Goal: Information Seeking & Learning: Learn about a topic

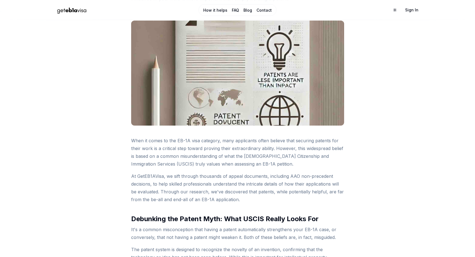
scroll to position [201, 0]
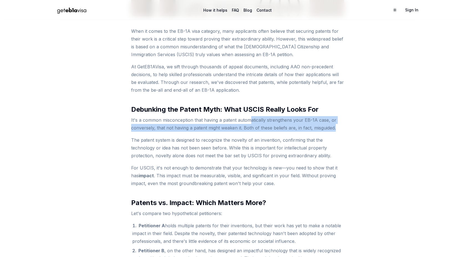
drag, startPoint x: 244, startPoint y: 120, endPoint x: 333, endPoint y: 129, distance: 89.8
click at [333, 129] on p "It's a common misconception that having a patent automatically strengthens your…" at bounding box center [237, 124] width 213 height 16
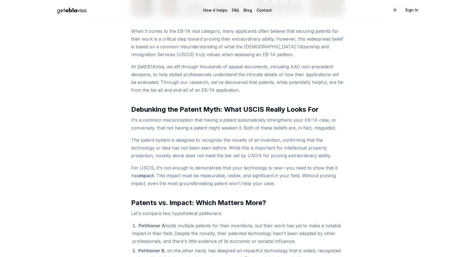
click at [333, 129] on p "It's a common misconception that having a patent automatically strengthens your…" at bounding box center [237, 124] width 213 height 16
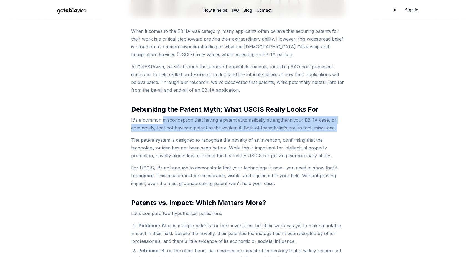
drag, startPoint x: 330, startPoint y: 128, endPoint x: 184, endPoint y: 120, distance: 145.6
click at [184, 120] on p "It's a common misconception that having a patent automatically strengthens your…" at bounding box center [237, 124] width 213 height 16
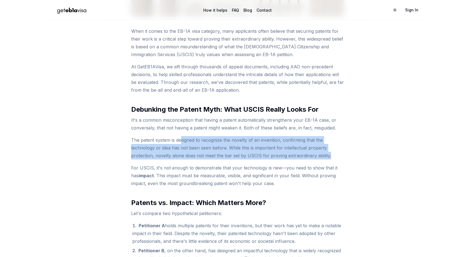
drag, startPoint x: 184, startPoint y: 140, endPoint x: 282, endPoint y: 156, distance: 99.2
click at [282, 156] on p "The patent system is designed to recognize the novelty of an invention, confirm…" at bounding box center [237, 147] width 213 height 23
drag, startPoint x: 272, startPoint y: 153, endPoint x: 144, endPoint y: 141, distance: 128.2
click at [144, 141] on p "The patent system is designed to recognize the novelty of an invention, confirm…" at bounding box center [237, 147] width 213 height 23
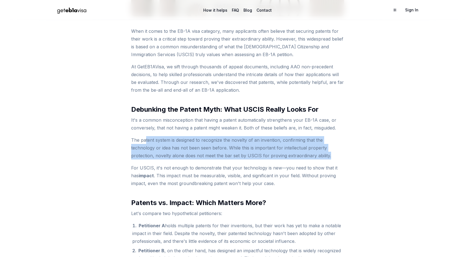
click at [144, 141] on p "The patent system is designed to recognize the novelty of an invention, confirm…" at bounding box center [237, 147] width 213 height 23
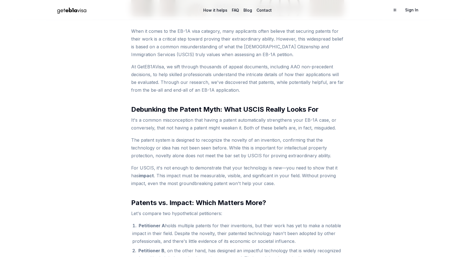
scroll to position [211, 0]
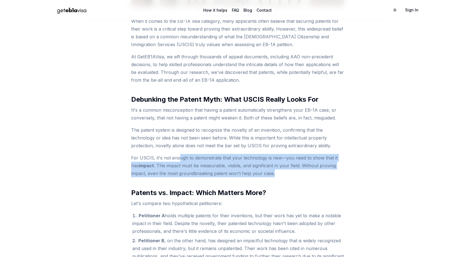
drag, startPoint x: 177, startPoint y: 155, endPoint x: 267, endPoint y: 170, distance: 90.8
click at [267, 170] on p "For USCIS, it's not enough to demonstrate that your technology is new—you need …" at bounding box center [237, 165] width 213 height 23
drag, startPoint x: 259, startPoint y: 170, endPoint x: 121, endPoint y: 150, distance: 139.3
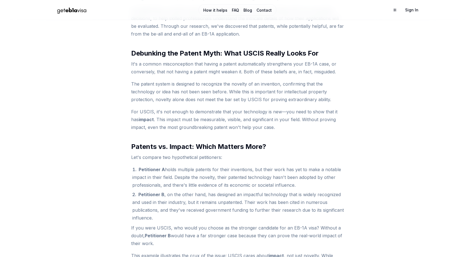
scroll to position [299, 0]
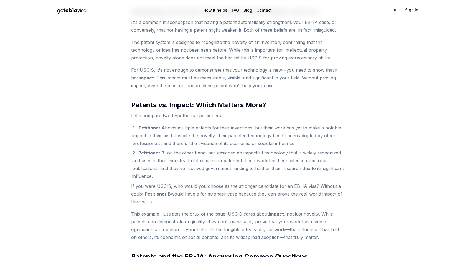
drag, startPoint x: 189, startPoint y: 131, endPoint x: 311, endPoint y: 143, distance: 122.6
click at [311, 143] on li "Petitioner A holds multiple patents for their inventions, but their work has ye…" at bounding box center [238, 135] width 212 height 23
drag, startPoint x: 295, startPoint y: 140, endPoint x: 133, endPoint y: 127, distance: 163.4
click at [133, 127] on li "Petitioner A holds multiple patents for their inventions, but their work has ye…" at bounding box center [238, 135] width 212 height 23
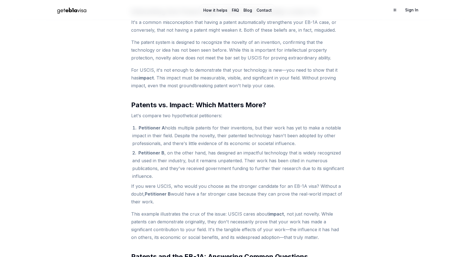
click at [133, 127] on li "Petitioner A holds multiple patents for their inventions, but their work has ye…" at bounding box center [238, 135] width 212 height 23
drag, startPoint x: 144, startPoint y: 127, endPoint x: 302, endPoint y: 147, distance: 159.6
click at [302, 147] on li "Petitioner A holds multiple patents for their inventions, but their work has ye…" at bounding box center [238, 135] width 212 height 23
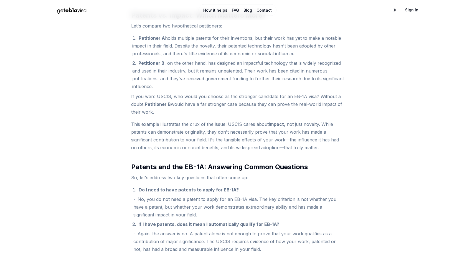
scroll to position [439, 0]
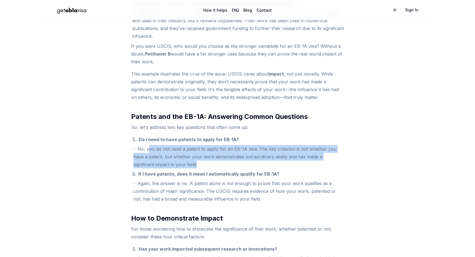
drag, startPoint x: 150, startPoint y: 133, endPoint x: 194, endPoint y: 149, distance: 46.8
click at [194, 149] on li "No, you do not need a patent to apply for an EB-1A visa. The key criterion is n…" at bounding box center [238, 156] width 211 height 23
drag, startPoint x: 173, startPoint y: 142, endPoint x: 134, endPoint y: 132, distance: 40.1
click at [134, 145] on li "No, you do not need a patent to apply for an EB-1A visa. The key criterion is n…" at bounding box center [238, 156] width 211 height 23
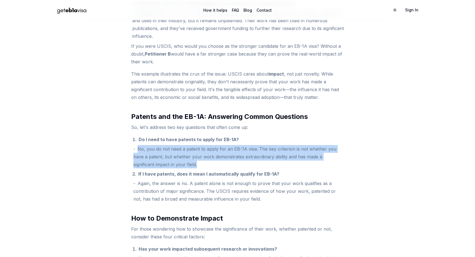
click at [134, 145] on li "No, you do not need a patent to apply for an EB-1A visa. The key criterion is n…" at bounding box center [238, 156] width 211 height 23
drag, startPoint x: 146, startPoint y: 135, endPoint x: 160, endPoint y: 144, distance: 16.4
click at [160, 145] on li "No, you do not need a patent to apply for an EB-1A visa. The key criterion is n…" at bounding box center [238, 156] width 211 height 23
drag, startPoint x: 162, startPoint y: 146, endPoint x: 135, endPoint y: 128, distance: 33.1
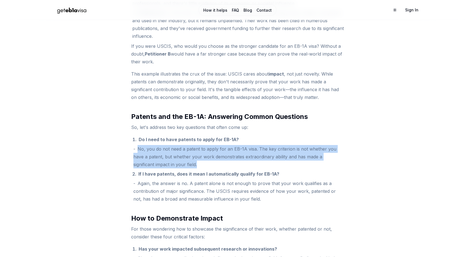
click at [135, 135] on li "Do I need to have patents to apply for EB-1A? No, you do not need a patent to a…" at bounding box center [238, 151] width 212 height 33
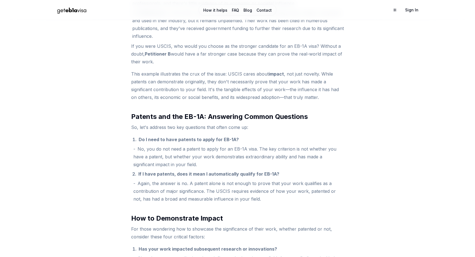
scroll to position [480, 0]
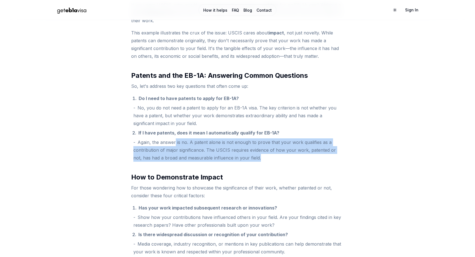
drag, startPoint x: 193, startPoint y: 131, endPoint x: 214, endPoint y: 143, distance: 24.0
click at [214, 143] on li "Again, the answer is no. A patent alone is not enough to prove that your work q…" at bounding box center [238, 149] width 211 height 23
click at [215, 143] on li "Again, the answer is no. A patent alone is not enough to prove that your work q…" at bounding box center [238, 149] width 211 height 23
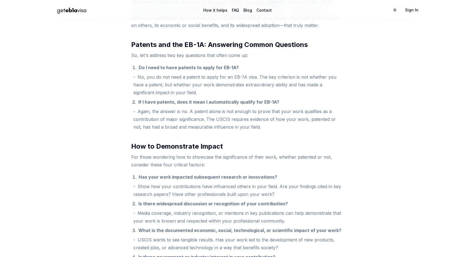
scroll to position [528, 0]
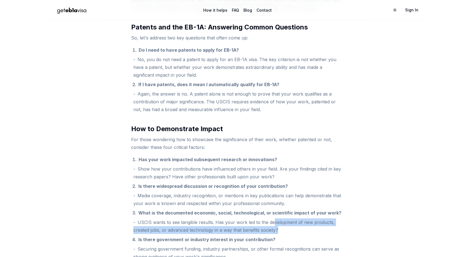
drag, startPoint x: 266, startPoint y: 204, endPoint x: 276, endPoint y: 216, distance: 14.7
click at [276, 218] on li "USCIS wants to see tangible results. Has your work led to the development of ne…" at bounding box center [238, 226] width 211 height 16
drag, startPoint x: 275, startPoint y: 214, endPoint x: 217, endPoint y: 206, distance: 59.0
click at [217, 218] on li "USCIS wants to see tangible results. Has your work led to the development of ne…" at bounding box center [238, 226] width 211 height 16
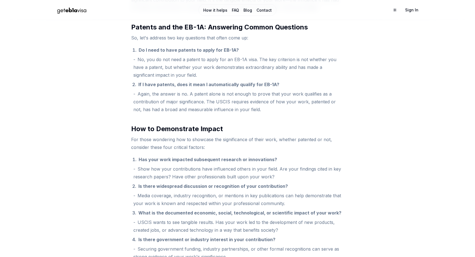
click at [216, 218] on li "USCIS wants to see tangible results. Has your work led to the development of ne…" at bounding box center [238, 226] width 211 height 16
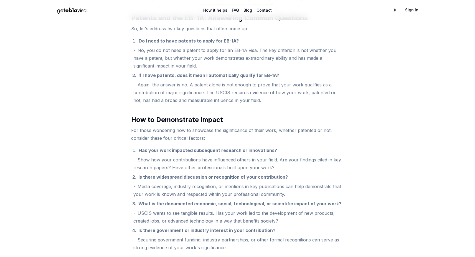
scroll to position [577, 0]
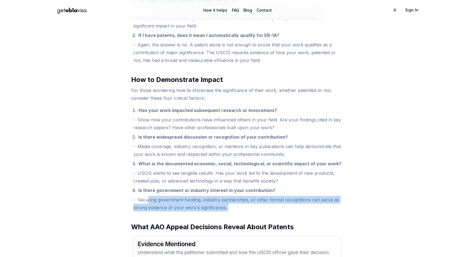
drag, startPoint x: 147, startPoint y: 182, endPoint x: 232, endPoint y: 197, distance: 85.9
click at [232, 197] on article "When it comes to the EB-1A visa category, many applicants often believe that se…" at bounding box center [237, 218] width 213 height 1135
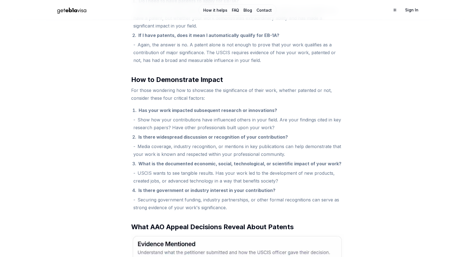
click at [232, 197] on article "When it comes to the EB-1A visa category, many applicants often believe that se…" at bounding box center [237, 218] width 213 height 1135
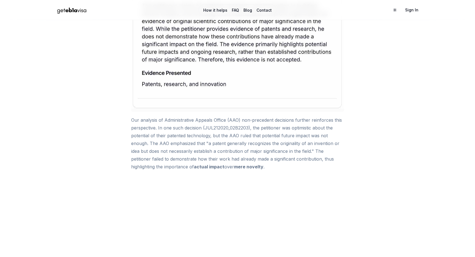
scroll to position [935, 0]
